Goal: Complete application form

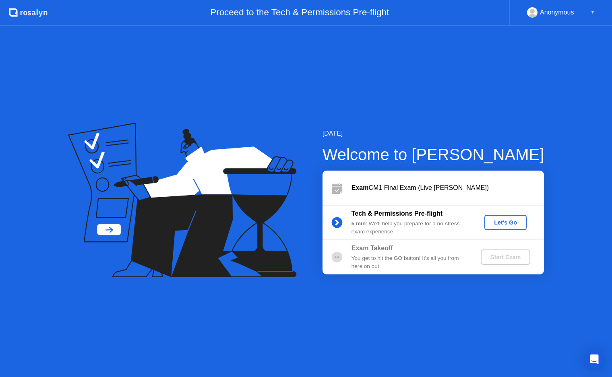
click at [506, 226] on div "Let's Go" at bounding box center [506, 222] width 36 height 6
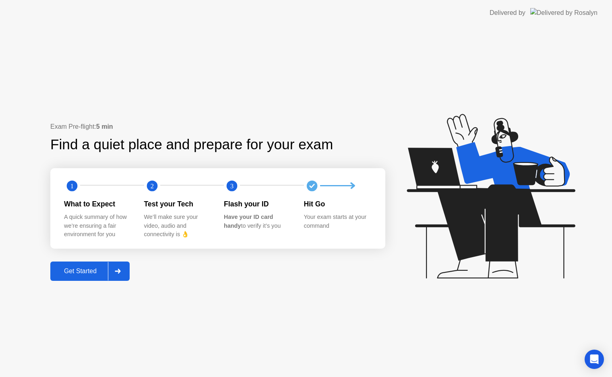
click at [93, 266] on button "Get Started" at bounding box center [89, 271] width 79 height 19
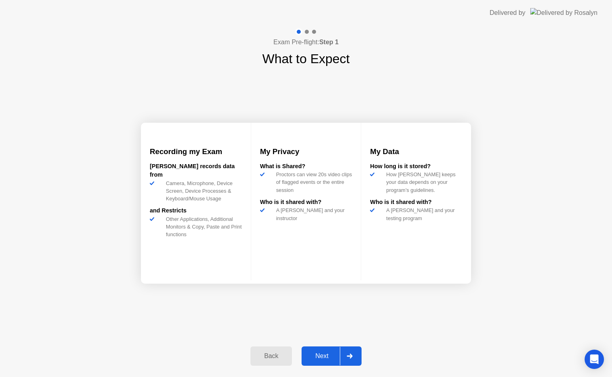
click at [322, 353] on div "Next" at bounding box center [322, 356] width 36 height 7
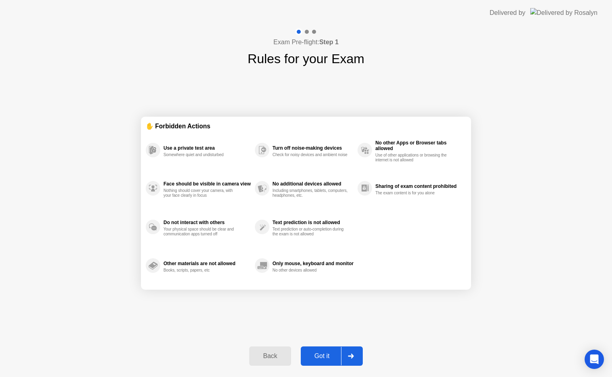
click at [327, 354] on div "Got it" at bounding box center [322, 356] width 38 height 7
select select "**********"
select select "*******"
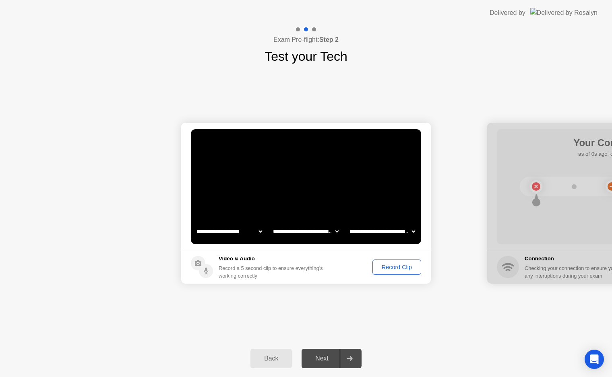
click at [388, 264] on div "Record Clip" at bounding box center [396, 267] width 43 height 6
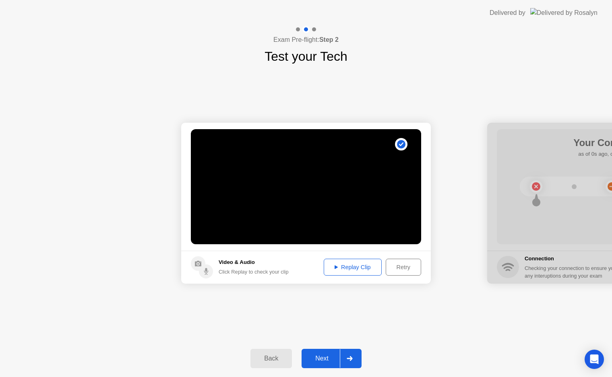
click at [352, 264] on div "Replay Clip" at bounding box center [352, 267] width 52 height 6
click at [394, 269] on div "Retry" at bounding box center [403, 267] width 30 height 6
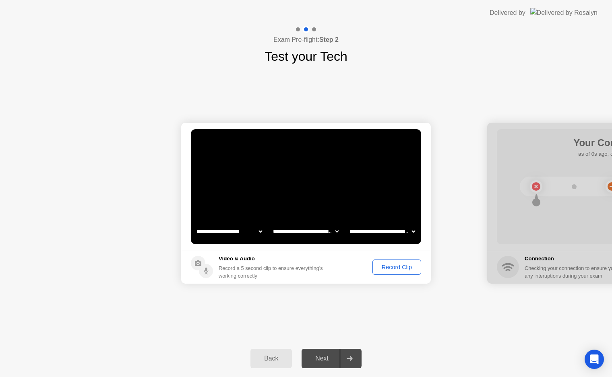
click at [394, 269] on div "Record Clip" at bounding box center [396, 267] width 43 height 6
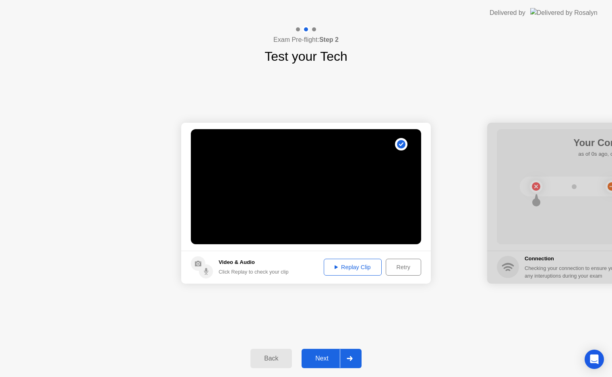
click at [349, 270] on div "Replay Clip" at bounding box center [352, 267] width 52 height 6
click at [329, 358] on div "Next" at bounding box center [322, 358] width 36 height 7
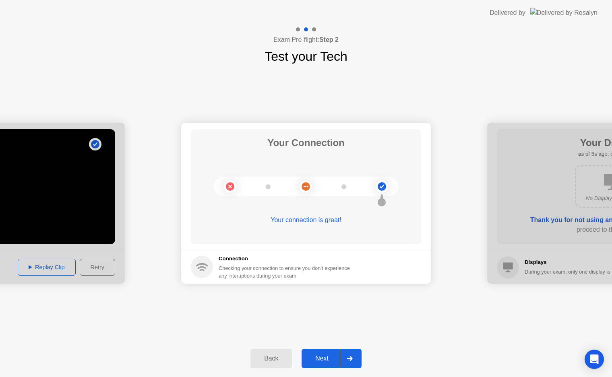
click at [329, 358] on div "Next" at bounding box center [322, 358] width 36 height 7
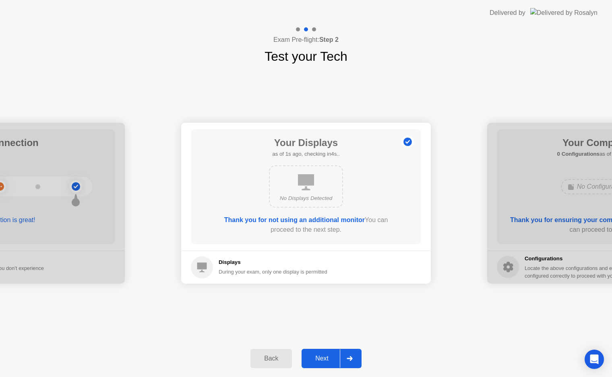
click at [329, 358] on div "Next" at bounding box center [322, 358] width 36 height 7
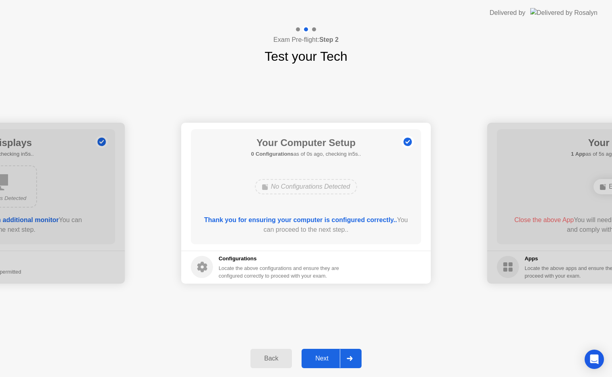
click at [329, 358] on div "Next" at bounding box center [322, 358] width 36 height 7
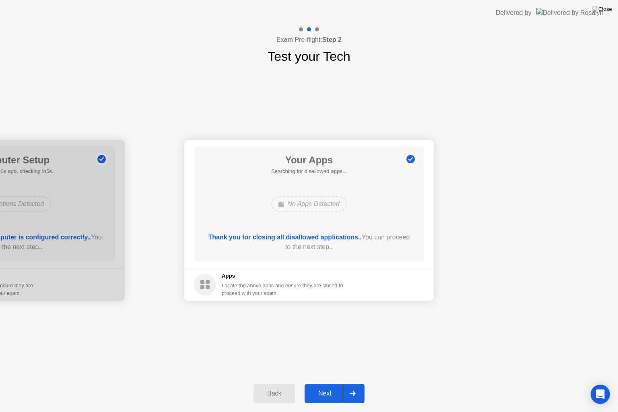
click at [326, 383] on div "Next" at bounding box center [325, 393] width 36 height 7
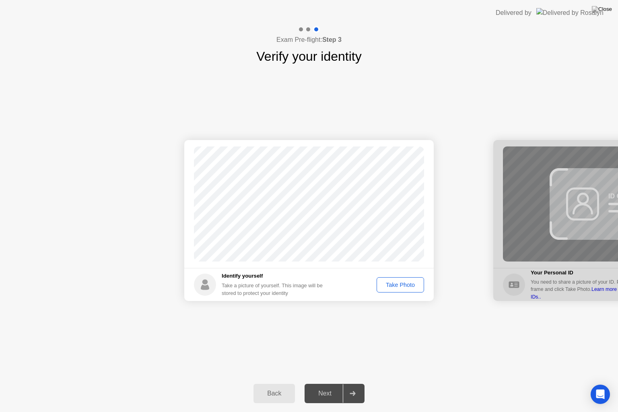
click at [405, 286] on div "Take Photo" at bounding box center [401, 285] width 42 height 6
click at [330, 383] on div "Next" at bounding box center [325, 393] width 36 height 7
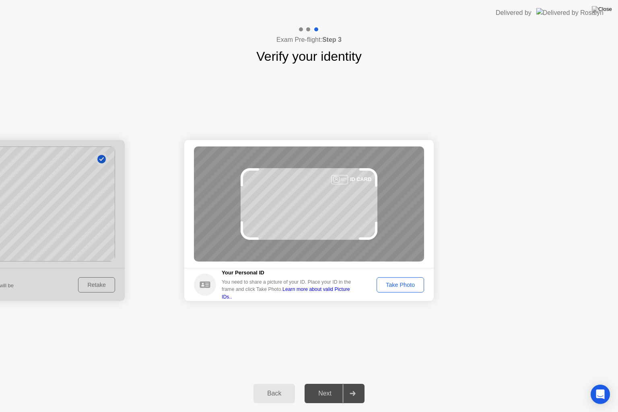
click at [398, 289] on button "Take Photo" at bounding box center [401, 284] width 48 height 15
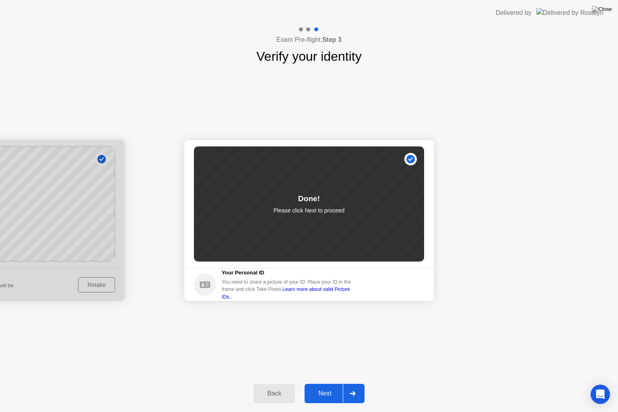
click at [330, 383] on div "Next" at bounding box center [325, 393] width 36 height 7
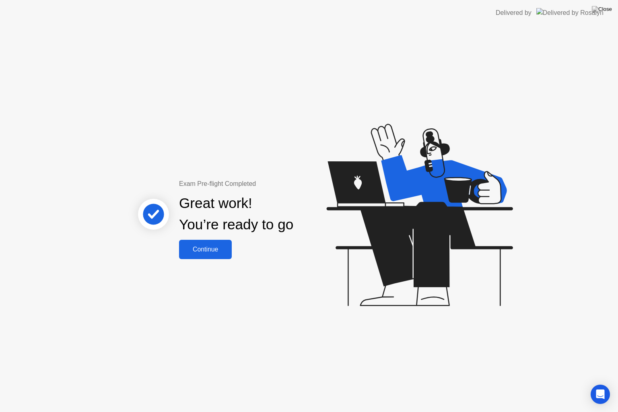
click at [208, 252] on div "Continue" at bounding box center [206, 249] width 48 height 7
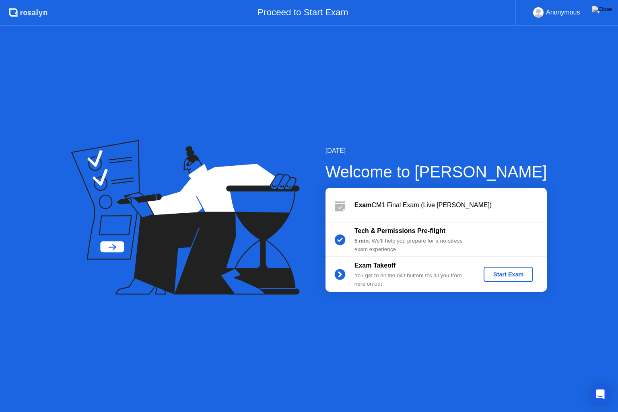
click at [498, 276] on div "Start Exam" at bounding box center [508, 274] width 43 height 6
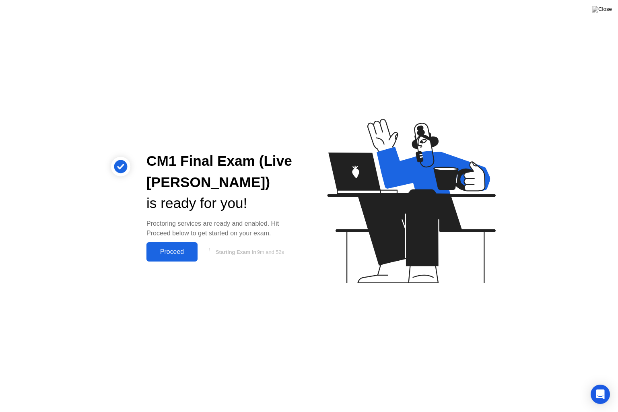
click at [171, 253] on div "Proceed" at bounding box center [172, 251] width 46 height 7
